Goal: Obtain resource: Obtain resource

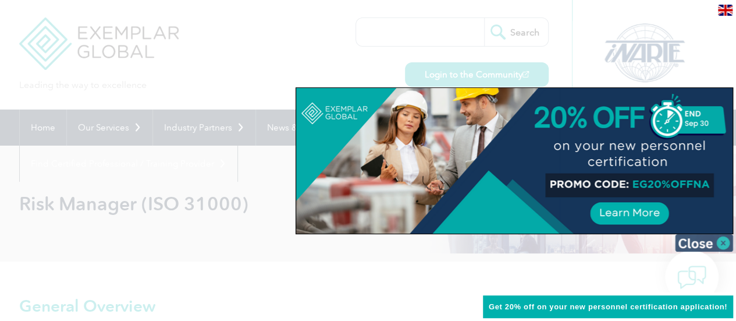
click at [720, 244] on img at bounding box center [704, 242] width 58 height 17
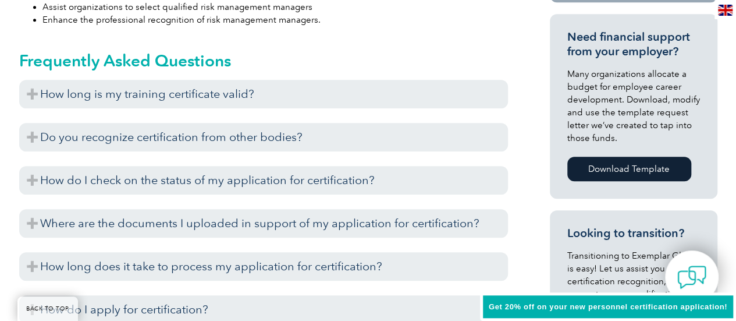
scroll to position [509, 0]
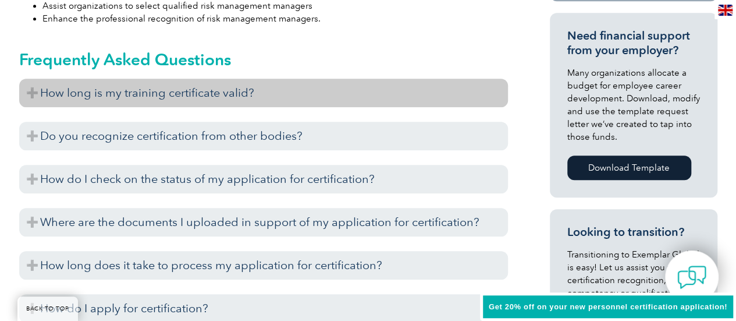
click at [125, 92] on h3 "How long is my training certificate valid?" at bounding box center [263, 93] width 489 height 29
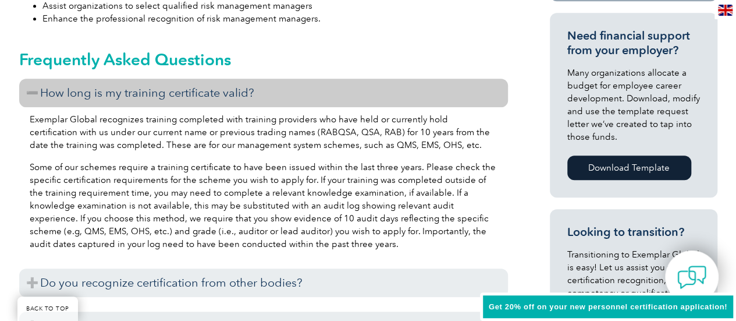
click at [125, 92] on h3 "How long is my training certificate valid?" at bounding box center [263, 93] width 489 height 29
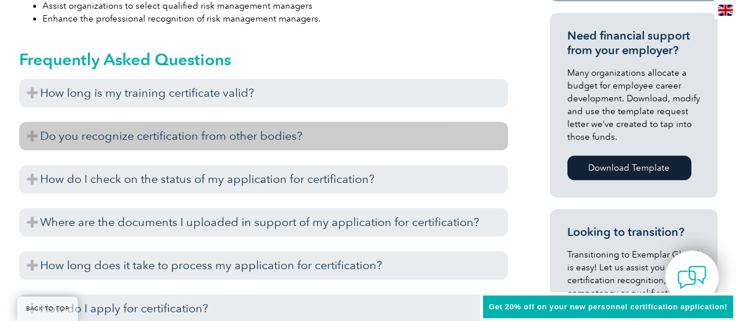
click at [185, 141] on h3 "Do you recognize certification from other bodies?" at bounding box center [263, 136] width 489 height 29
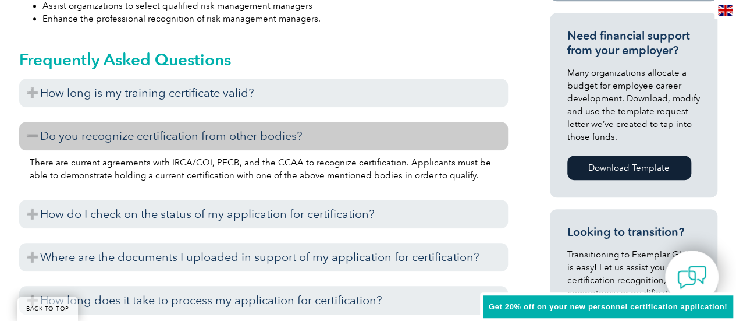
click at [185, 141] on h3 "Do you recognize certification from other bodies?" at bounding box center [263, 136] width 489 height 29
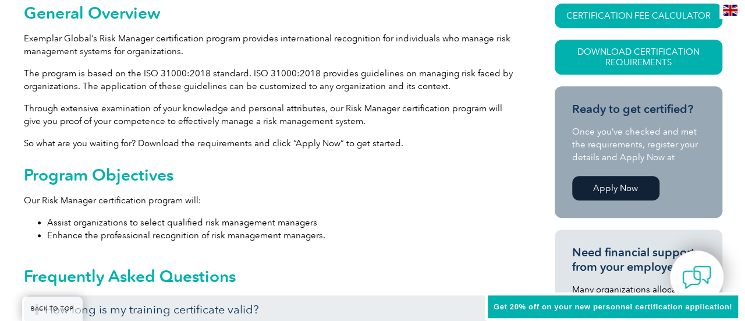
scroll to position [292, 0]
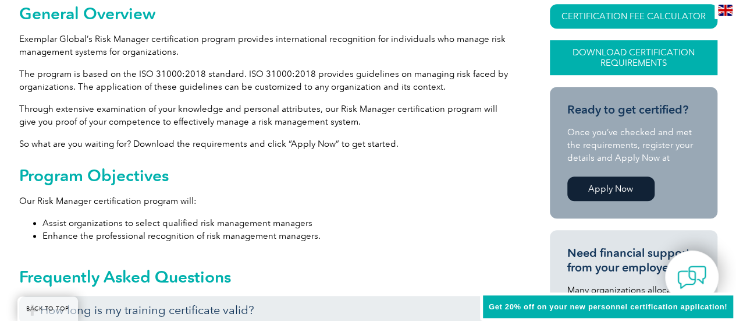
drag, startPoint x: 608, startPoint y: 190, endPoint x: 575, endPoint y: 55, distance: 138.3
click at [575, 55] on link "Download Certification Requirements" at bounding box center [634, 57] width 168 height 35
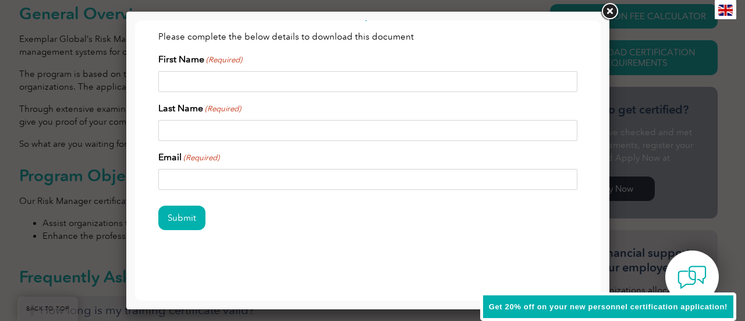
scroll to position [0, 0]
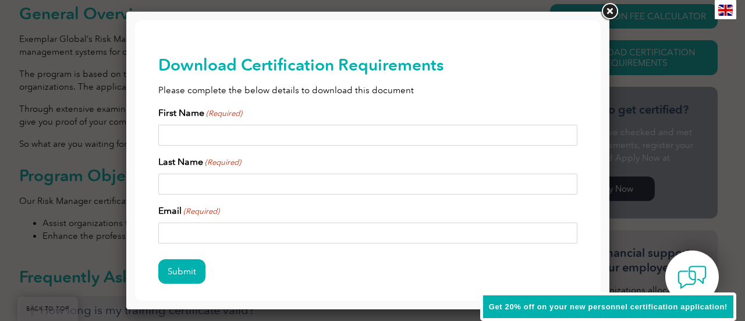
click at [326, 134] on input "First Name (Required)" at bounding box center [367, 135] width 419 height 21
type input "Danielle"
type input "Ligenza"
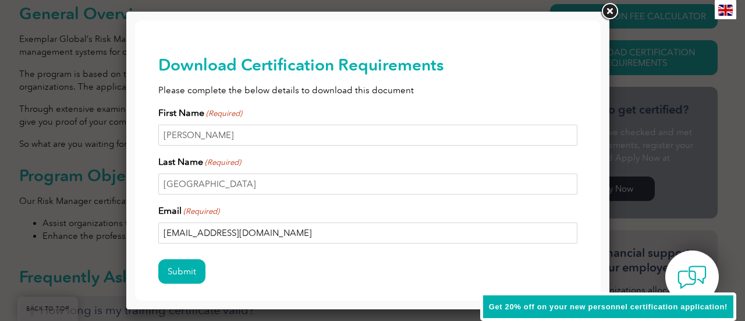
click at [215, 235] on input "dligenza@salesforce.com" at bounding box center [367, 232] width 419 height 21
type input "dligenza@gmail.com"
click at [185, 265] on input "Submit" at bounding box center [181, 271] width 47 height 24
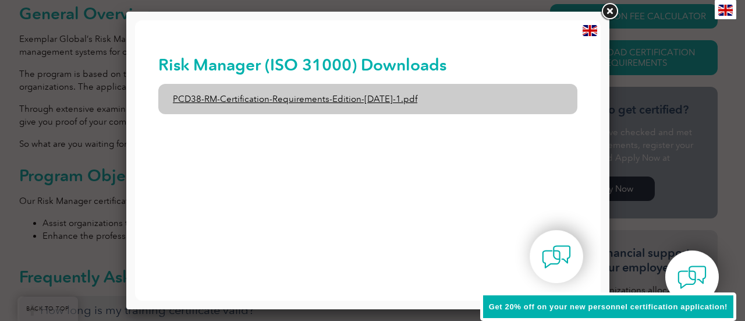
click at [324, 104] on link "PCD38-RM-Certification-Requirements-Edition-1-June-2020-1.pdf" at bounding box center [367, 99] width 419 height 30
